Goal: Transaction & Acquisition: Subscribe to service/newsletter

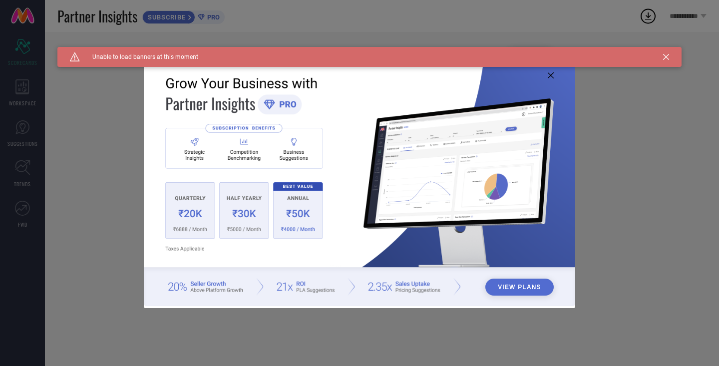
type input "All"
click at [551, 75] on icon at bounding box center [551, 75] width 6 height 6
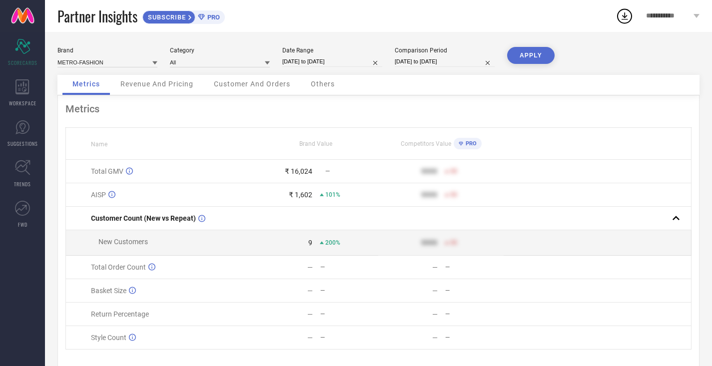
click at [181, 85] on span "Revenue And Pricing" at bounding box center [156, 84] width 73 height 8
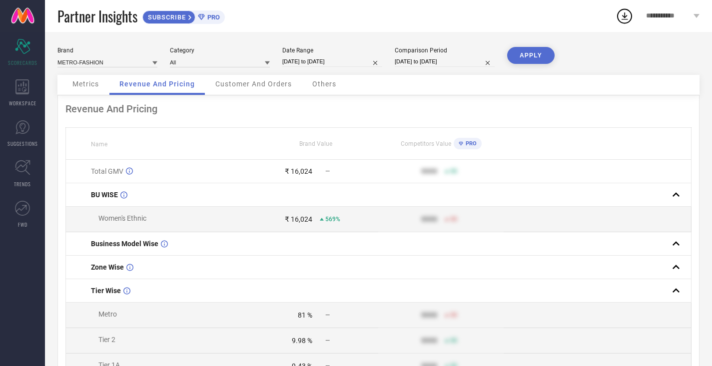
click at [691, 17] on div "**********" at bounding box center [672, 16] width 78 height 32
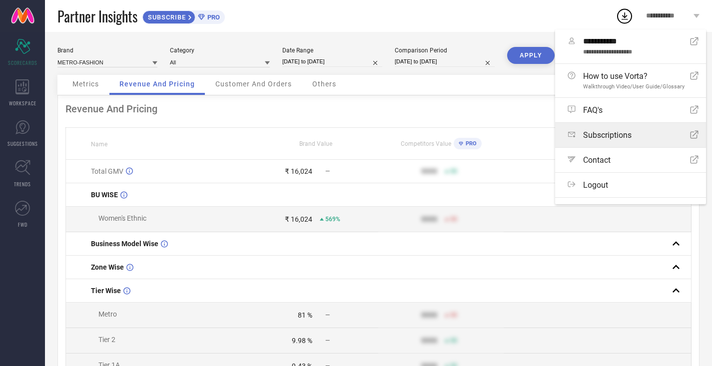
click at [658, 136] on div "Subscriptions Open Icon" at bounding box center [632, 134] width 131 height 9
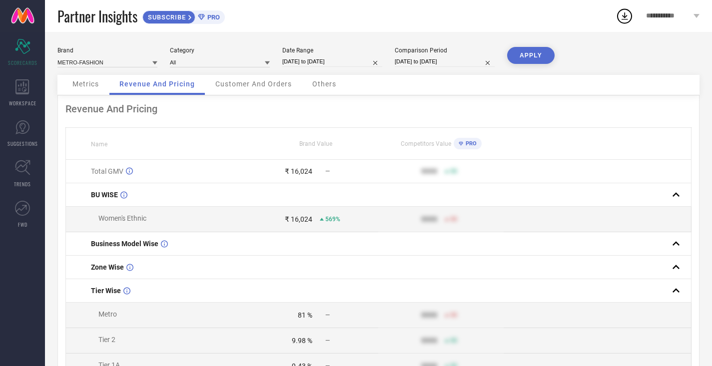
click at [420, 18] on div "Partner Insights SUBSCRIBE PRO" at bounding box center [336, 16] width 558 height 32
click at [34, 89] on div "WORKSPACE" at bounding box center [22, 93] width 45 height 40
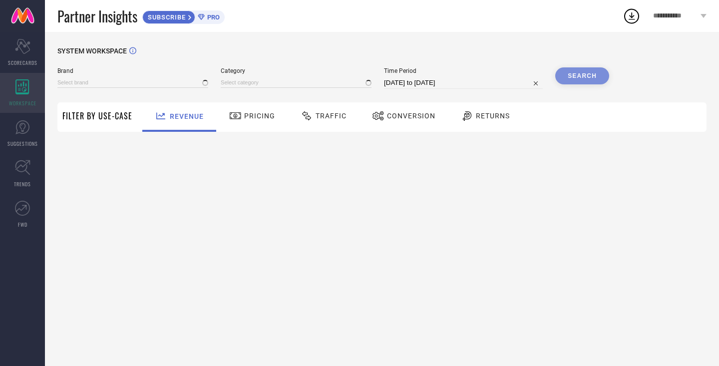
type input "METRO-FASHION"
type input "All"
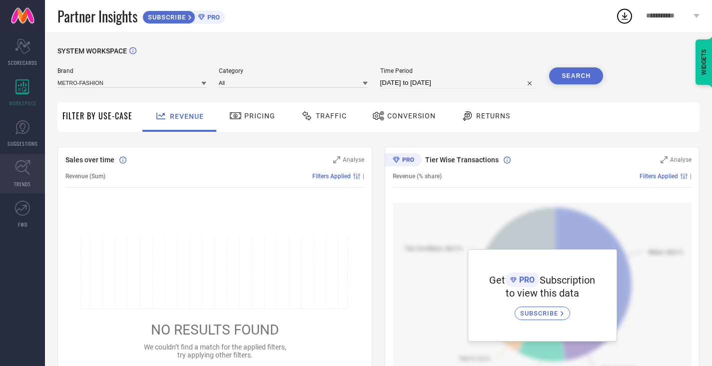
click at [30, 172] on link "TRENDS" at bounding box center [22, 174] width 45 height 40
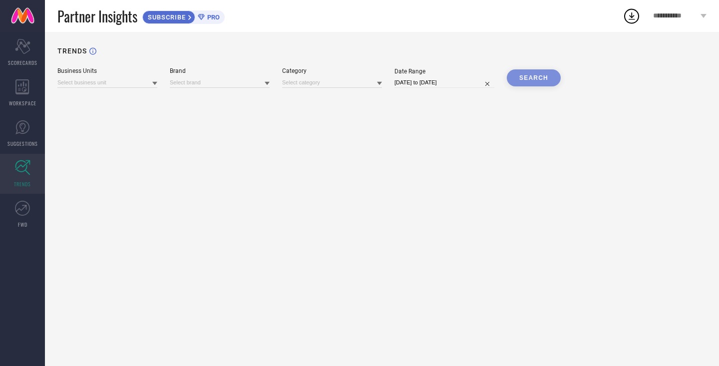
click at [208, 16] on span "PRO" at bounding box center [212, 16] width 15 height 7
